Goal: Navigation & Orientation: Go to known website

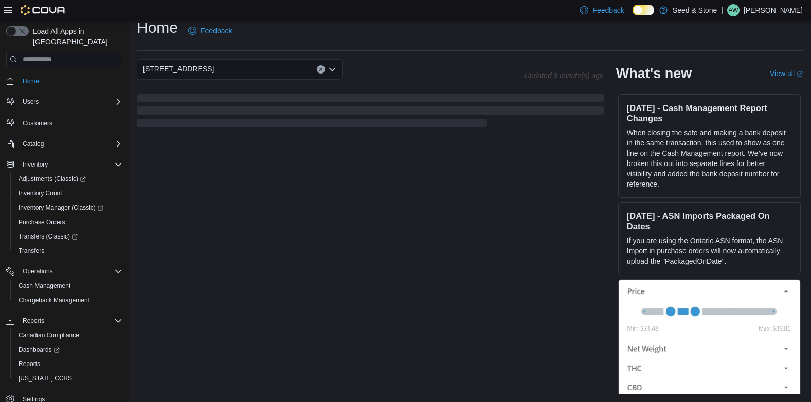
scroll to position [206, 0]
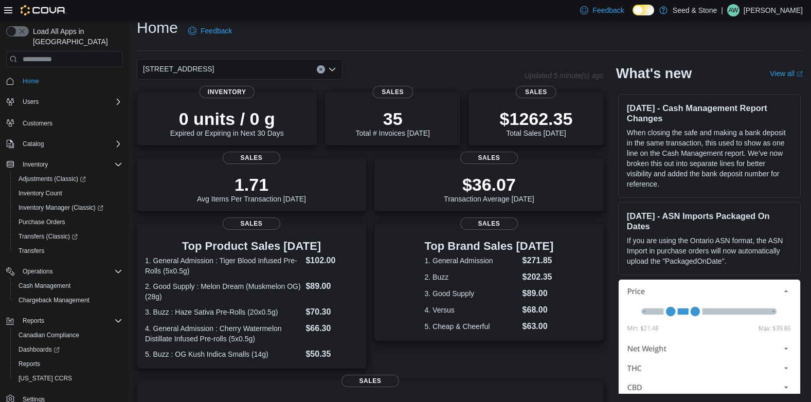
scroll to position [206, 0]
